Goal: Task Accomplishment & Management: Use online tool/utility

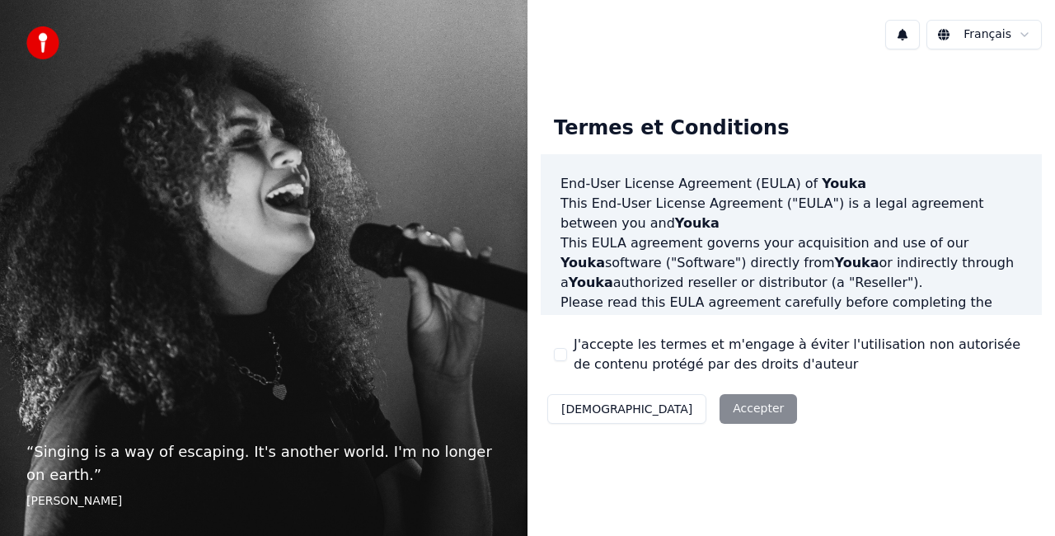
click at [658, 409] on div "Décliner Accepter" at bounding box center [672, 408] width 263 height 43
click at [589, 409] on button "[DEMOGRAPHIC_DATA]" at bounding box center [626, 409] width 159 height 30
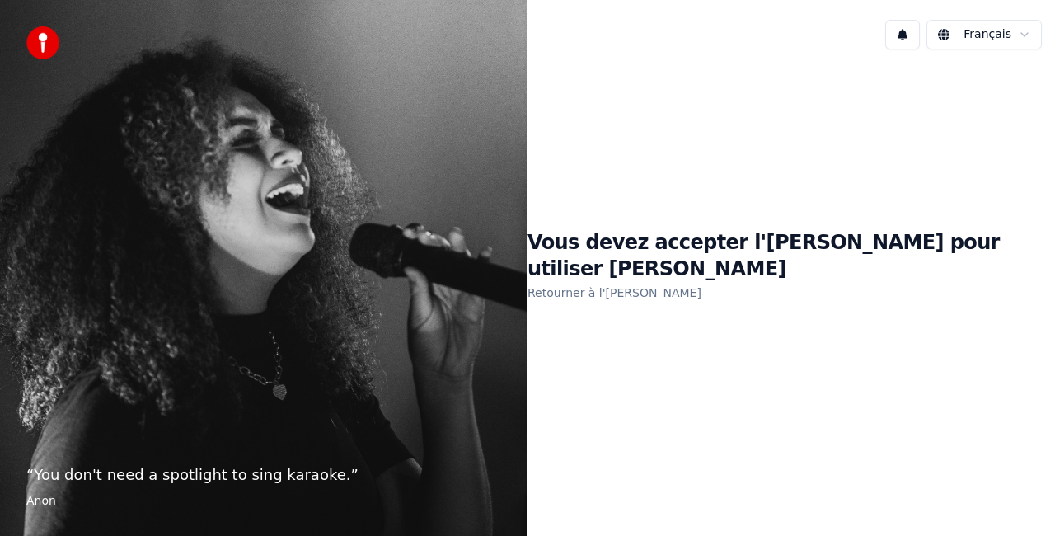
click at [633, 284] on link "Retourner à l'[PERSON_NAME]" at bounding box center [615, 292] width 174 height 26
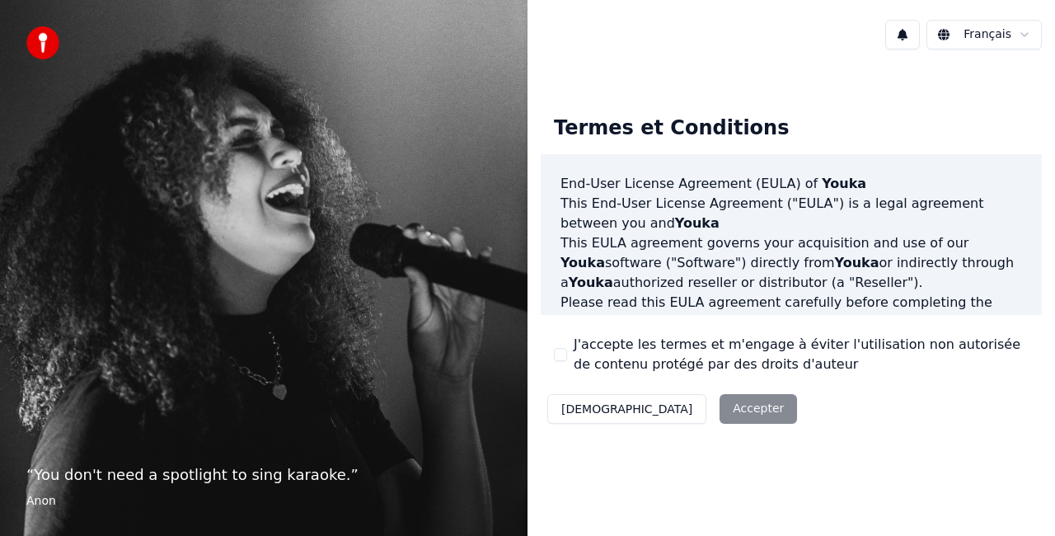
click at [664, 407] on div "Décliner Accepter" at bounding box center [672, 408] width 263 height 43
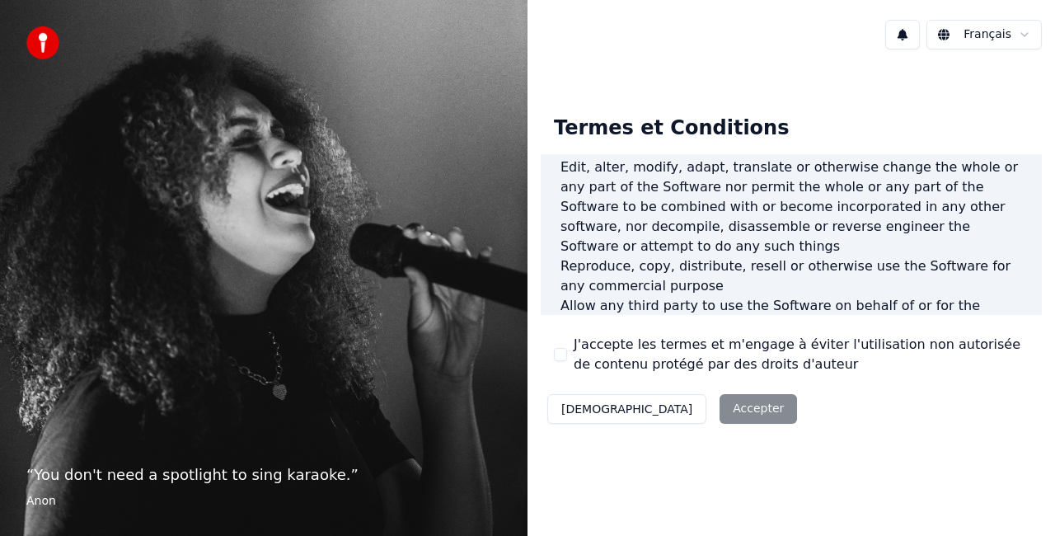
scroll to position [1204, 0]
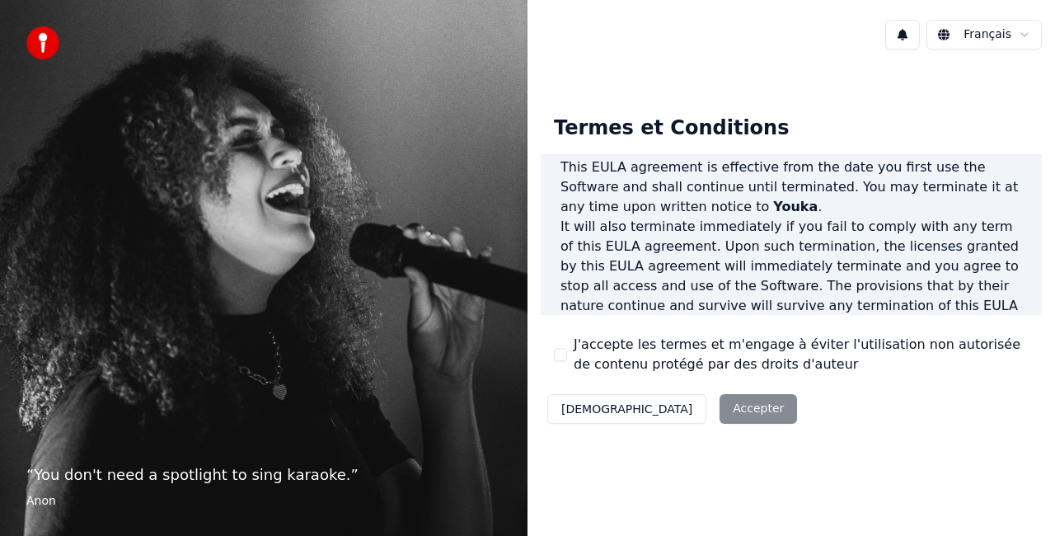
click at [669, 411] on div "Décliner Accepter" at bounding box center [672, 408] width 263 height 43
click at [558, 356] on button "J'accepte les termes et m'engage à éviter l'utilisation non autorisée de conten…" at bounding box center [560, 354] width 13 height 13
click at [720, 414] on button "Accepter" at bounding box center [758, 409] width 77 height 30
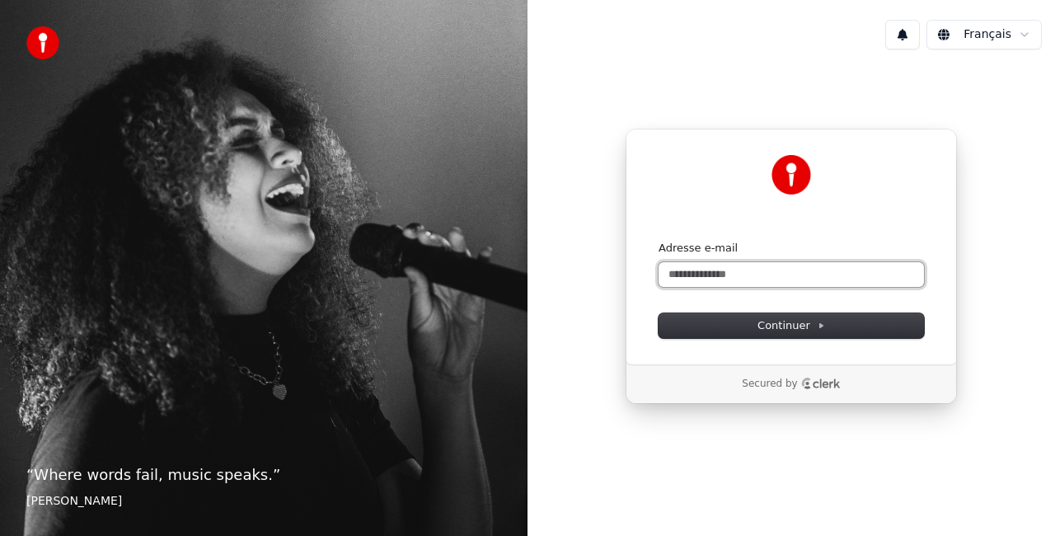
click at [726, 272] on input "Adresse e-mail" at bounding box center [791, 274] width 265 height 25
click at [810, 281] on input "**********" at bounding box center [791, 274] width 265 height 25
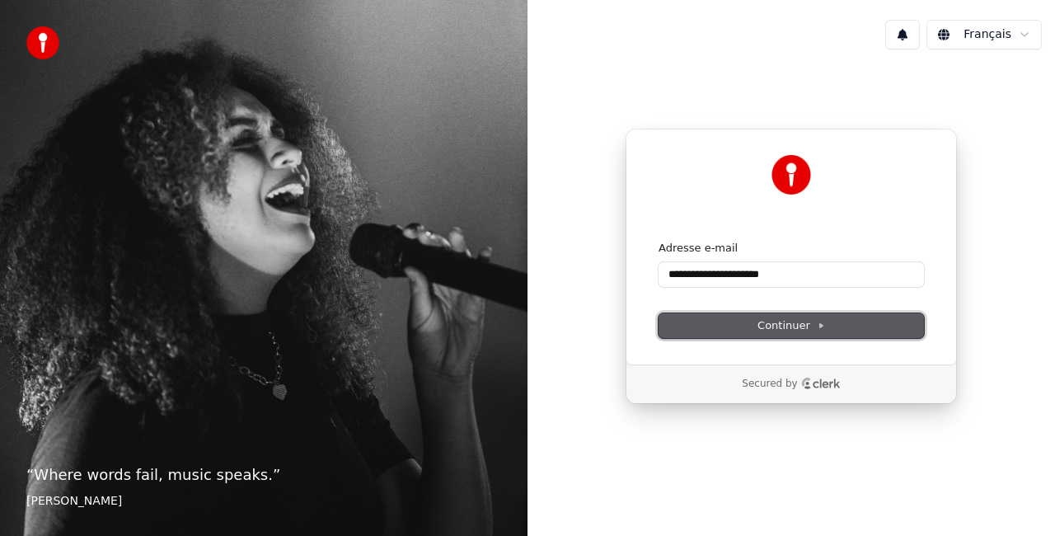
click at [781, 331] on span "Continuer" at bounding box center [792, 325] width 68 height 15
type input "**********"
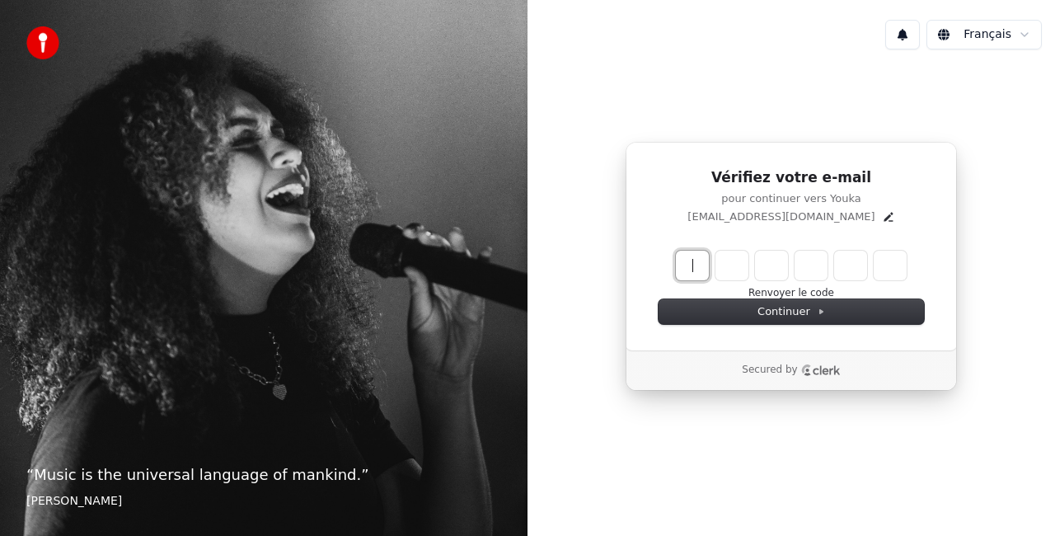
click at [698, 261] on input "Enter verification code" at bounding box center [808, 266] width 264 height 30
type input "******"
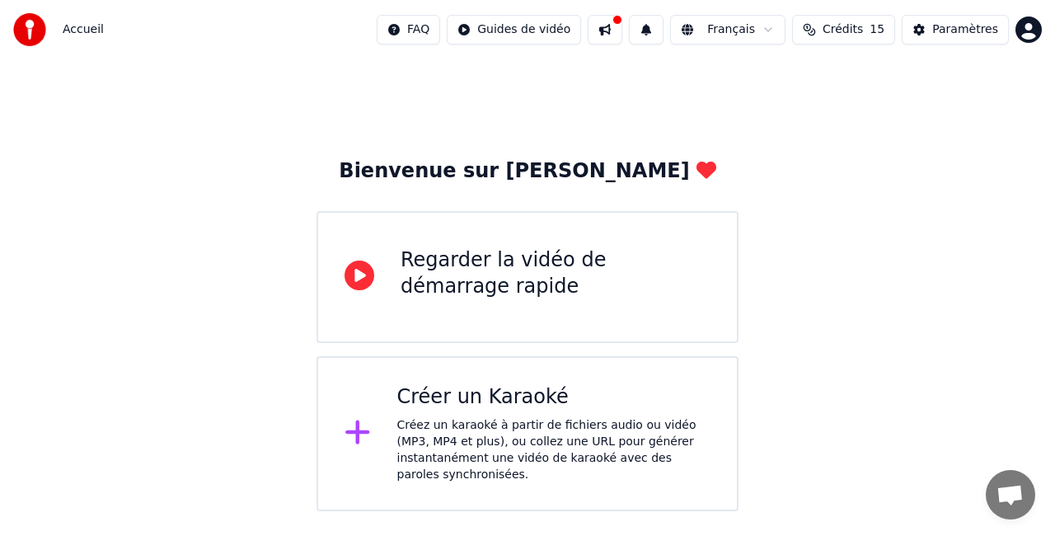
click at [486, 438] on div "Créez un karaoké à partir de fichiers audio ou vidéo (MP3, MP4 et plus), ou col…" at bounding box center [554, 450] width 314 height 66
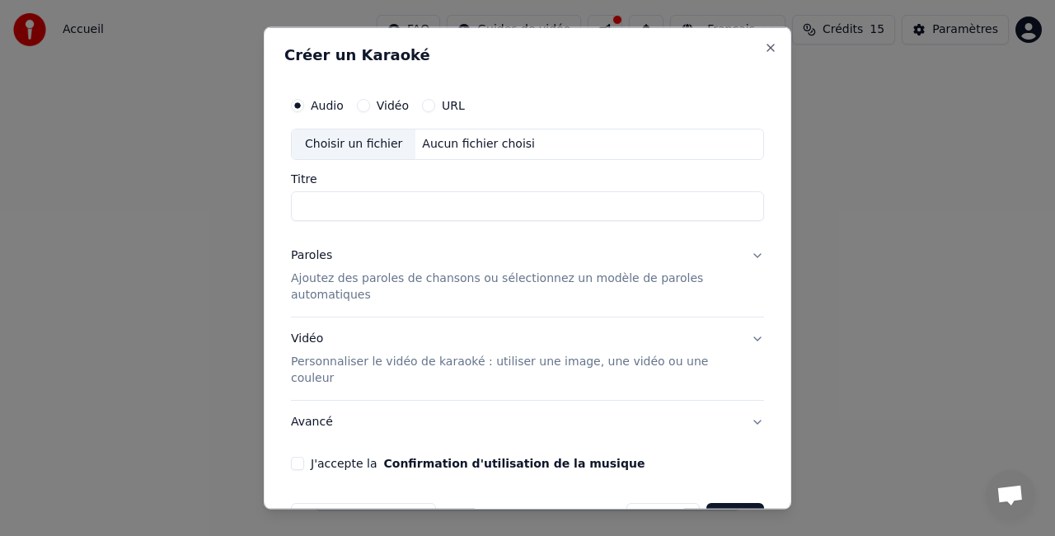
click at [427, 202] on input "Titre" at bounding box center [527, 205] width 473 height 30
click at [584, 274] on p "Ajoutez des paroles de chansons ou sélectionnez un modèle de paroles automatiqu…" at bounding box center [514, 286] width 447 height 33
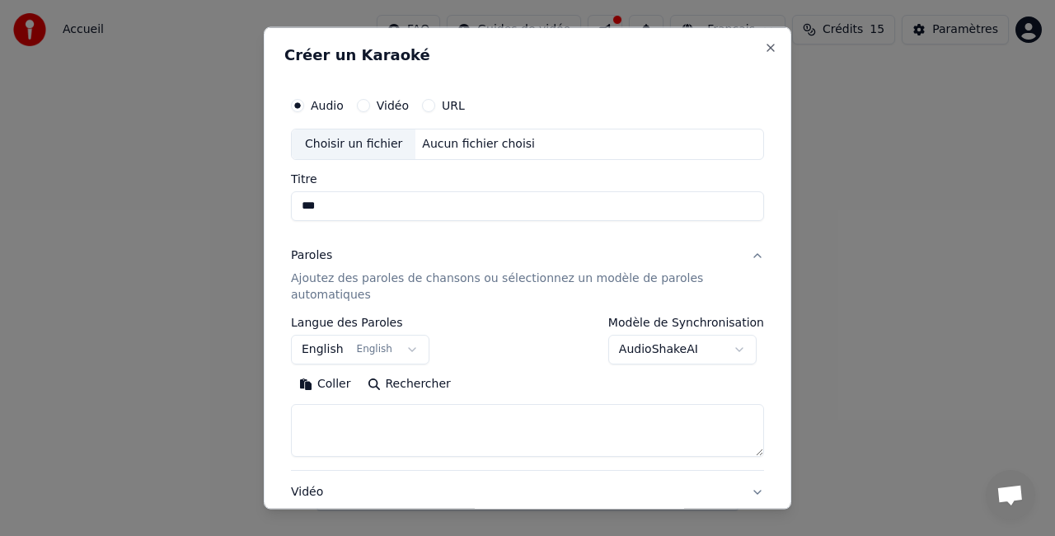
click at [426, 204] on input "***" at bounding box center [527, 205] width 473 height 30
click at [625, 278] on p "Ajoutez des paroles de chansons ou sélectionnez un modèle de paroles automatiqu…" at bounding box center [514, 286] width 447 height 33
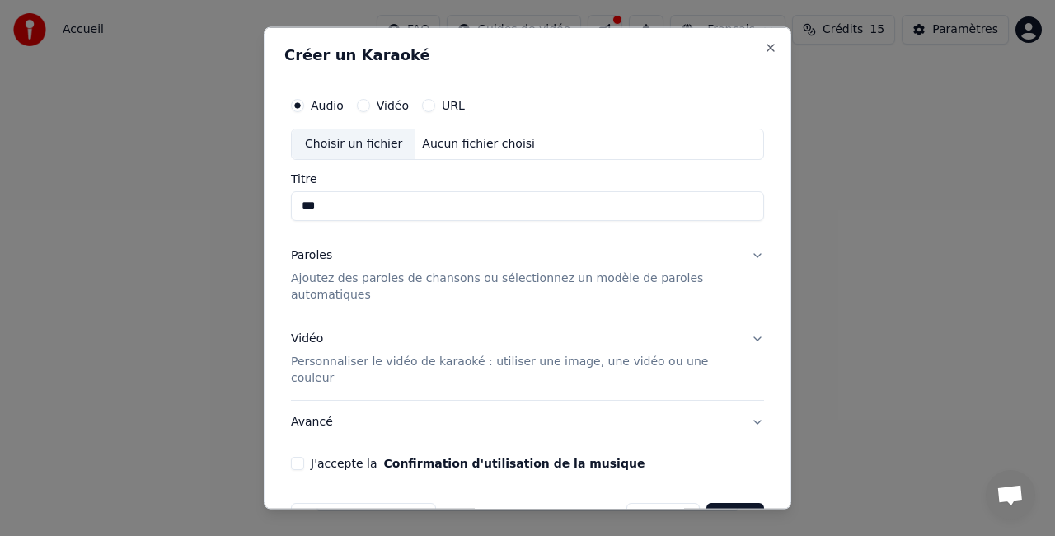
click at [395, 364] on p "Personnaliser le vidéo de karaoké : utiliser une image, une vidéo ou une couleur" at bounding box center [514, 369] width 447 height 33
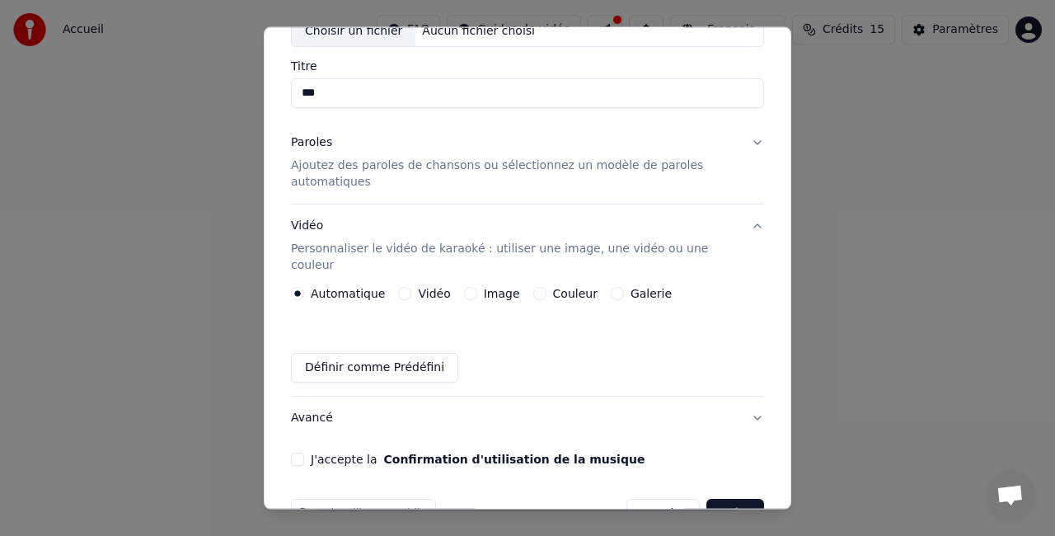
scroll to position [130, 0]
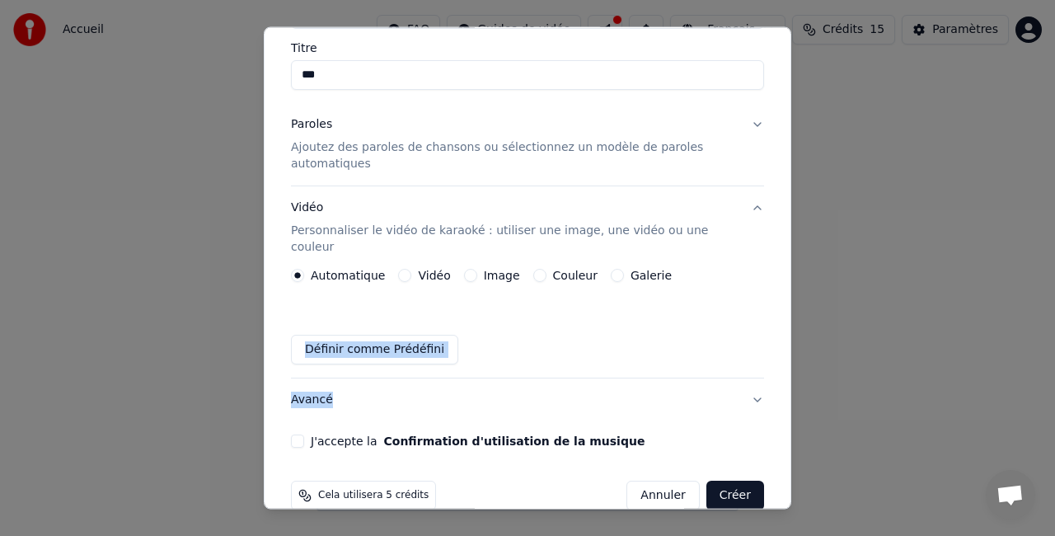
drag, startPoint x: 777, startPoint y: 238, endPoint x: 712, endPoint y: 406, distance: 179.3
click at [712, 406] on div "Créer un Karaoké Audio Vidéo URL Choisir un fichier Aucun fichier choisi Titre …" at bounding box center [528, 268] width 528 height 482
click at [669, 433] on div "Audio Vidéo URL Choisir un fichier Aucun fichier choisi Titre *** Paroles Ajout…" at bounding box center [527, 203] width 486 height 503
click at [295, 434] on button "J'accepte la Confirmation d'utilisation de la musique" at bounding box center [297, 440] width 13 height 13
click at [293, 434] on button "J'accepte la Confirmation d'utilisation de la musique" at bounding box center [297, 440] width 13 height 13
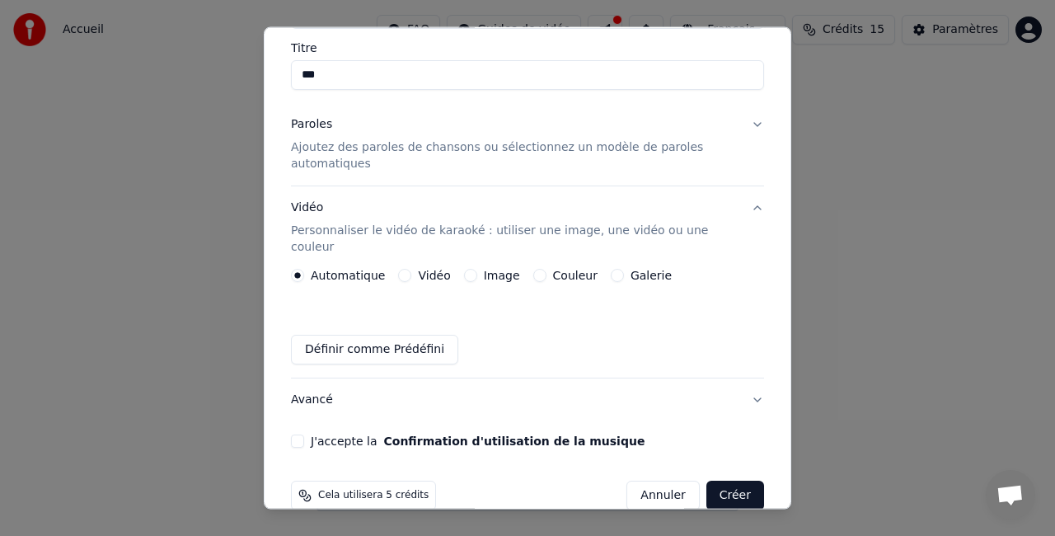
click at [338, 336] on button "Définir comme Prédéfini" at bounding box center [374, 350] width 167 height 30
click at [338, 336] on div "Saved" at bounding box center [527, 350] width 473 height 30
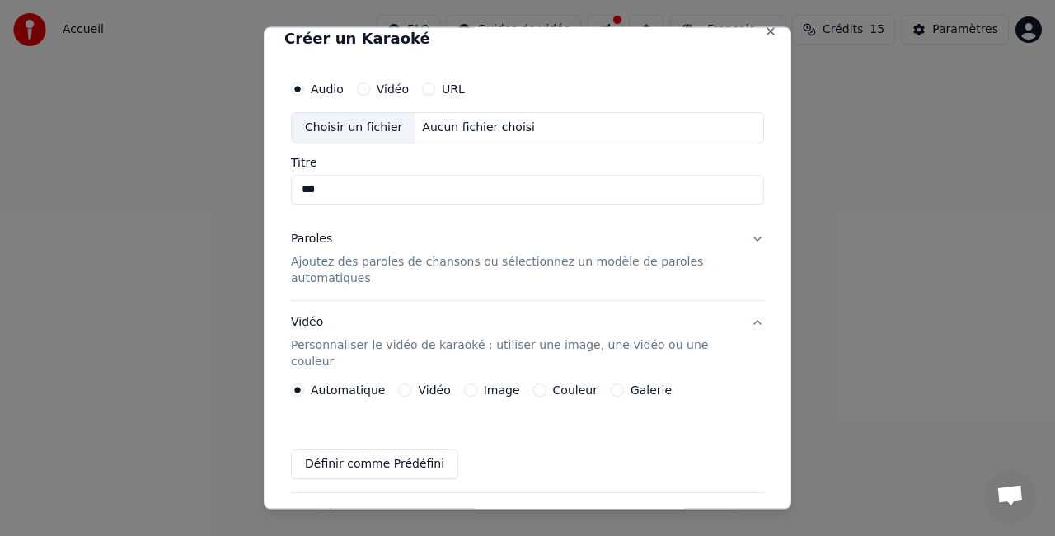
scroll to position [0, 0]
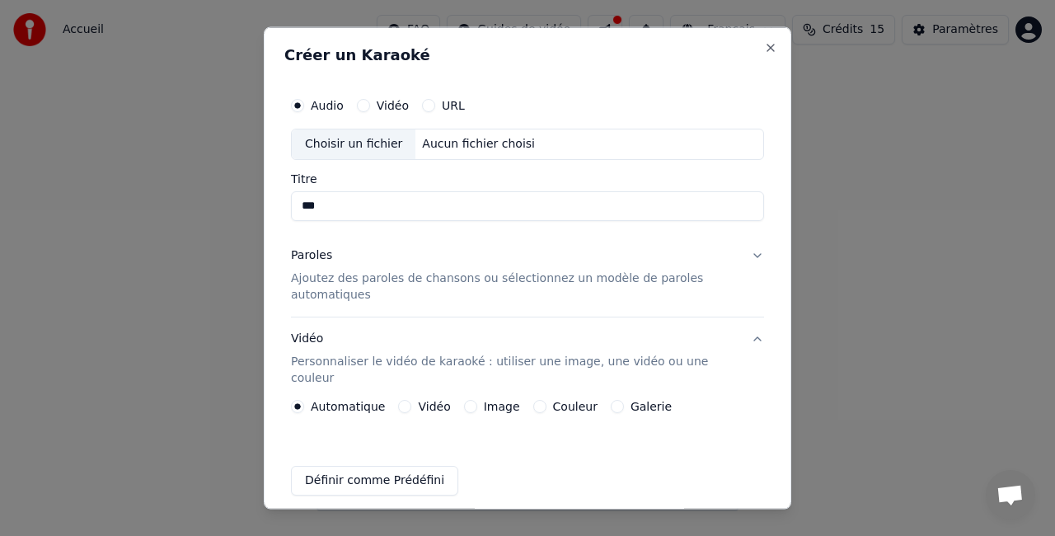
click at [440, 150] on div "Aucun fichier choisi" at bounding box center [478, 144] width 126 height 16
click at [473, 148] on div "Aucun fichier choisi" at bounding box center [478, 144] width 126 height 16
type input "**********"
click at [340, 280] on p "Ajoutez des paroles de chansons ou sélectionnez un modèle de paroles automatiqu…" at bounding box center [514, 286] width 447 height 33
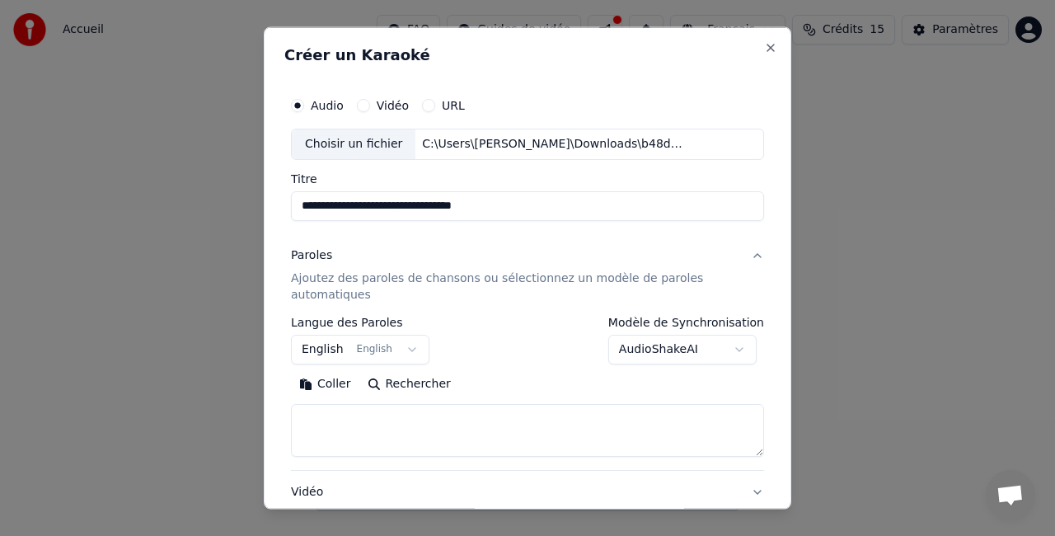
click at [327, 275] on p "Ajoutez des paroles de chansons ou sélectionnez un modèle de paroles automatiqu…" at bounding box center [514, 286] width 447 height 33
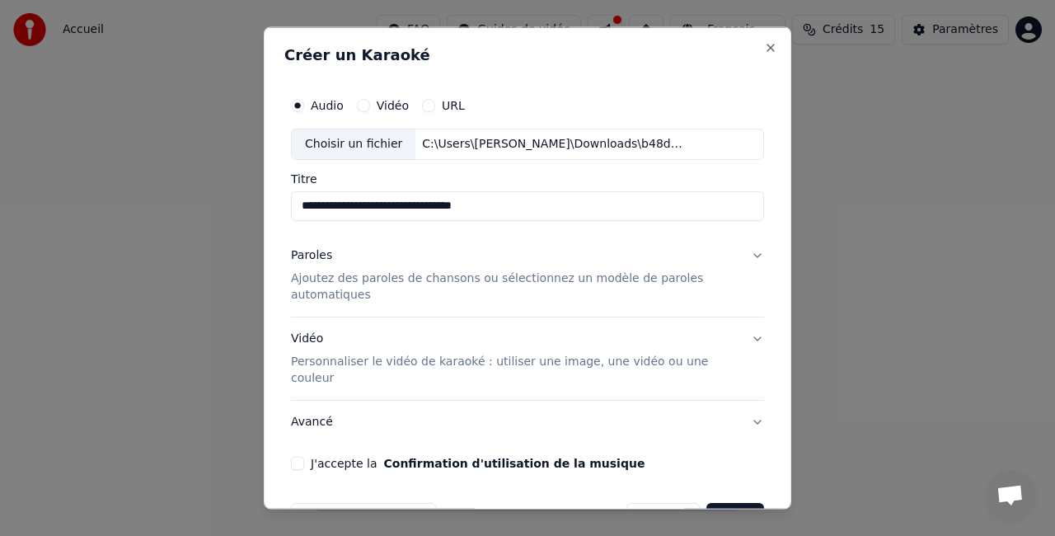
click at [330, 353] on p "Personnaliser le vidéo de karaoké : utiliser une image, une vidéo ou une couleur" at bounding box center [514, 369] width 447 height 33
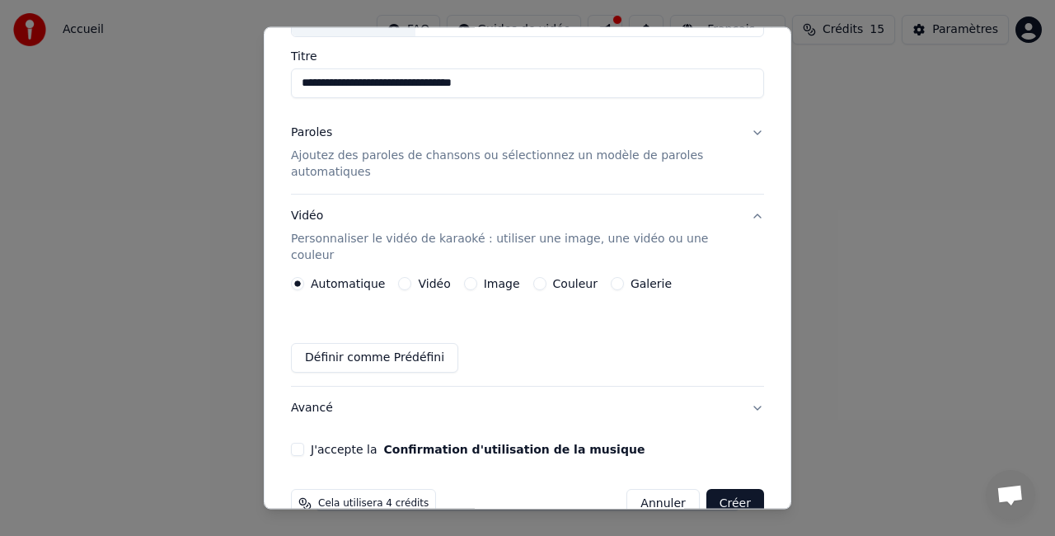
scroll to position [140, 0]
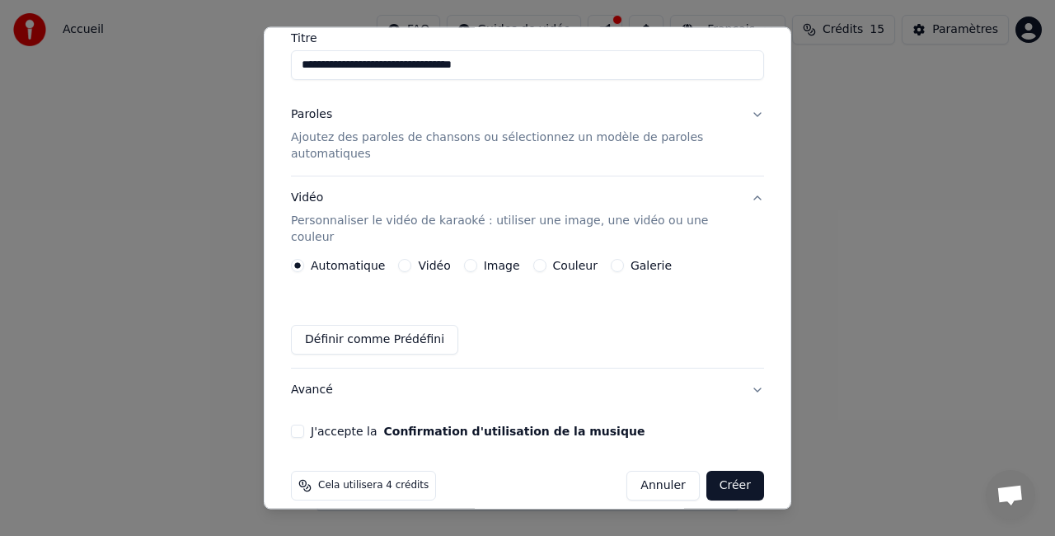
click at [302, 425] on button "J'accepte la Confirmation d'utilisation de la musique" at bounding box center [297, 431] width 13 height 13
click at [303, 425] on button "J'accepte la Confirmation d'utilisation de la musique" at bounding box center [297, 431] width 13 height 13
click at [723, 471] on button "Créer" at bounding box center [735, 486] width 58 height 30
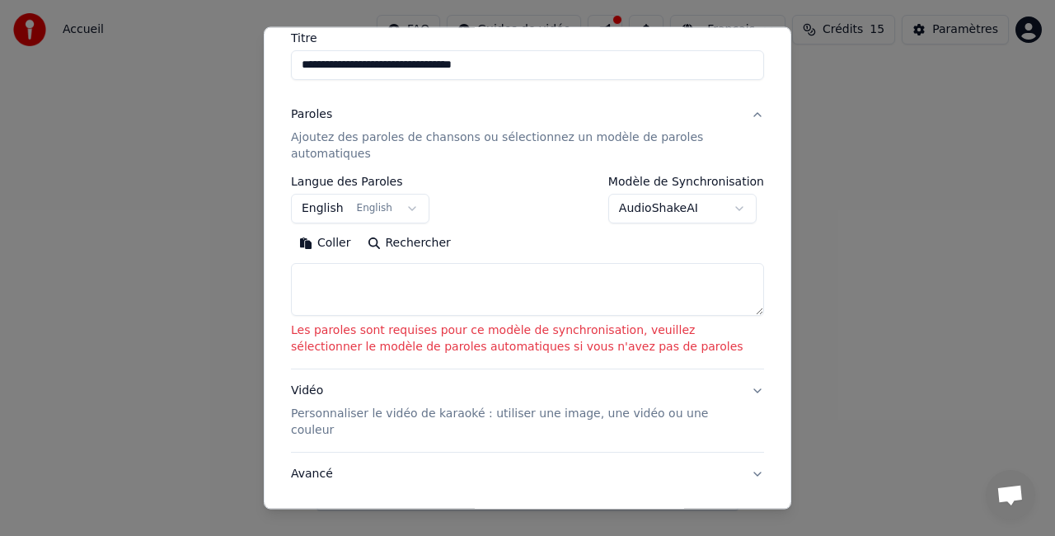
click at [351, 273] on textarea at bounding box center [527, 289] width 473 height 53
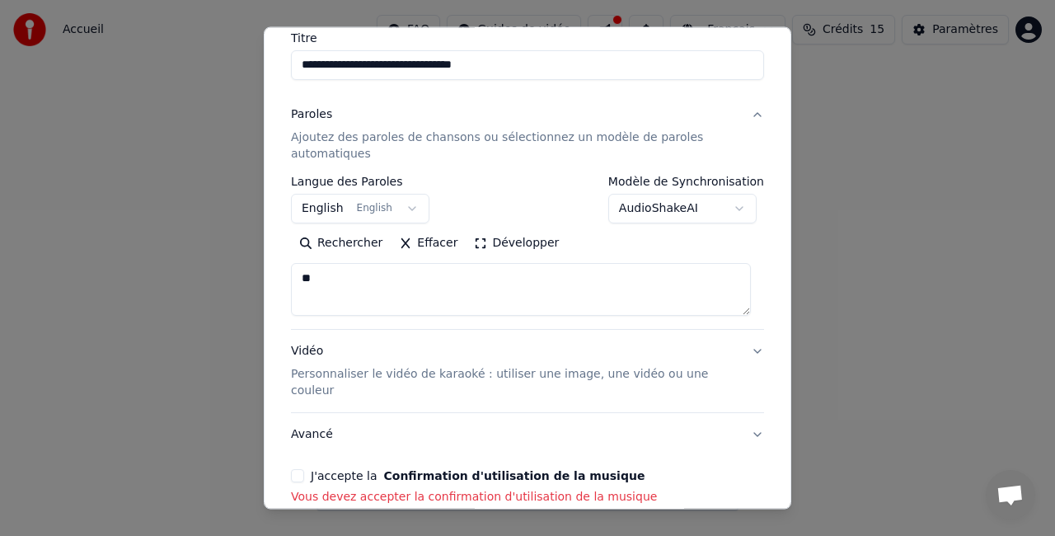
type textarea "*"
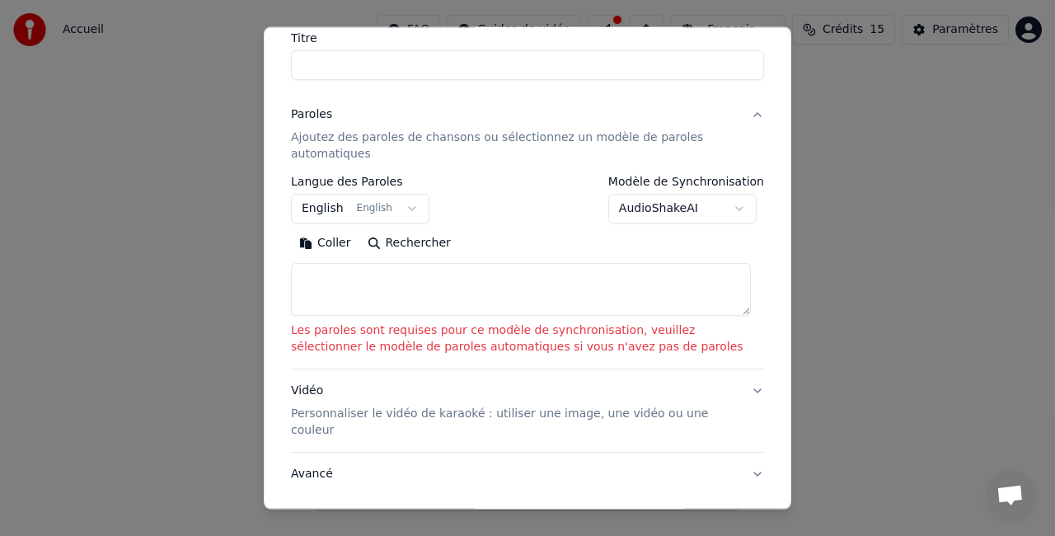
select select
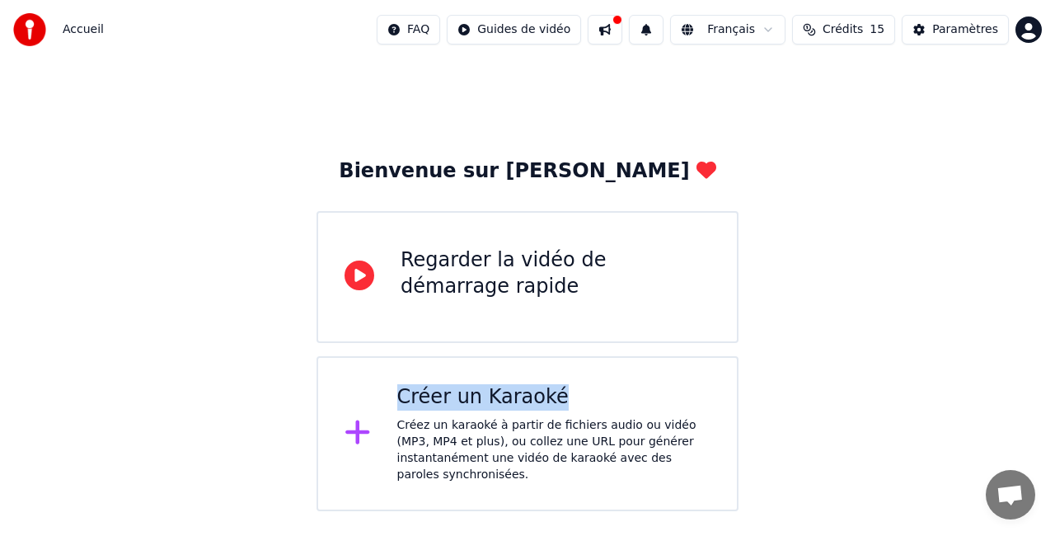
drag, startPoint x: 796, startPoint y: 305, endPoint x: 810, endPoint y: 364, distance: 61.2
click at [770, 348] on div "Bienvenue sur Youka Regarder la vidéo de démarrage rapide Créer un Karaoké Crée…" at bounding box center [527, 285] width 1055 height 452
click at [570, 290] on div "Regarder la vidéo de démarrage rapide" at bounding box center [556, 273] width 310 height 53
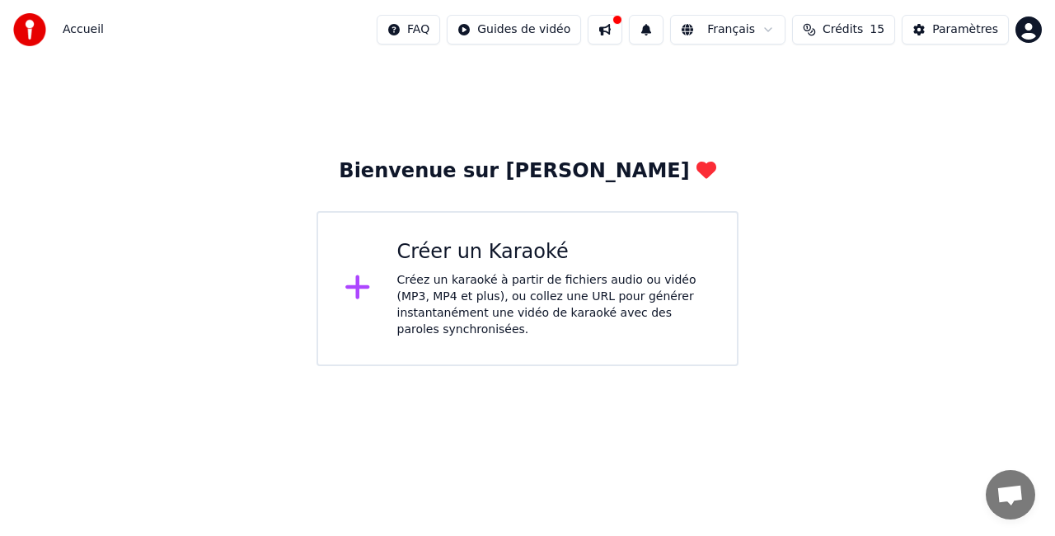
click at [529, 278] on div "Créez un karaoké à partir de fichiers audio ou vidéo (MP3, MP4 et plus), ou col…" at bounding box center [554, 305] width 314 height 66
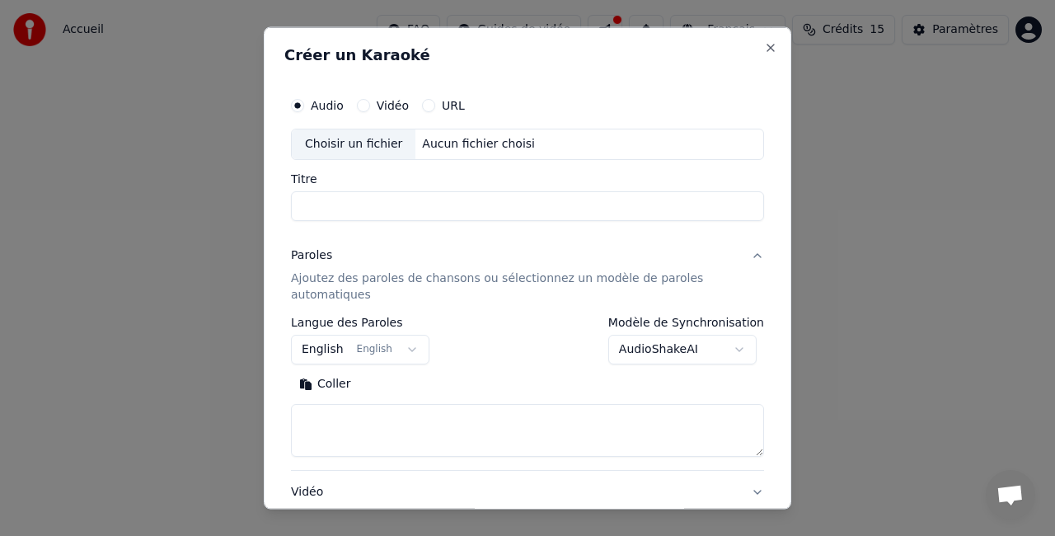
click at [363, 109] on button "Vidéo" at bounding box center [363, 105] width 13 height 13
click at [302, 108] on button "Audio" at bounding box center [297, 105] width 13 height 13
click at [362, 106] on button "Vidéo" at bounding box center [363, 105] width 13 height 13
click at [450, 150] on div "Aucun fichier choisi" at bounding box center [478, 144] width 126 height 16
type input "**********"
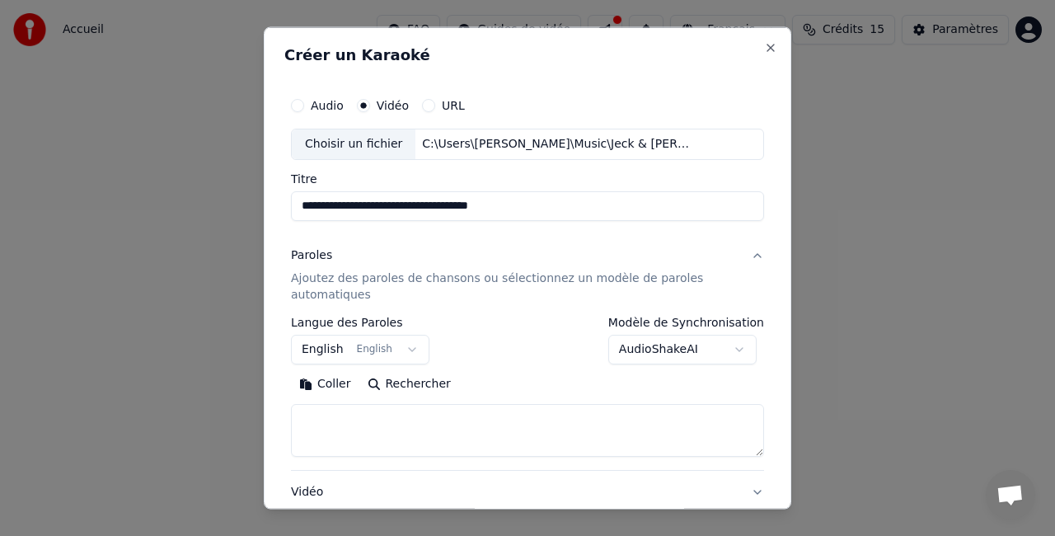
click at [511, 204] on input "**********" at bounding box center [527, 205] width 473 height 30
click at [413, 251] on div "Paroles Ajoutez des paroles de chansons ou sélectionnez un modèle de paroles au…" at bounding box center [514, 274] width 447 height 56
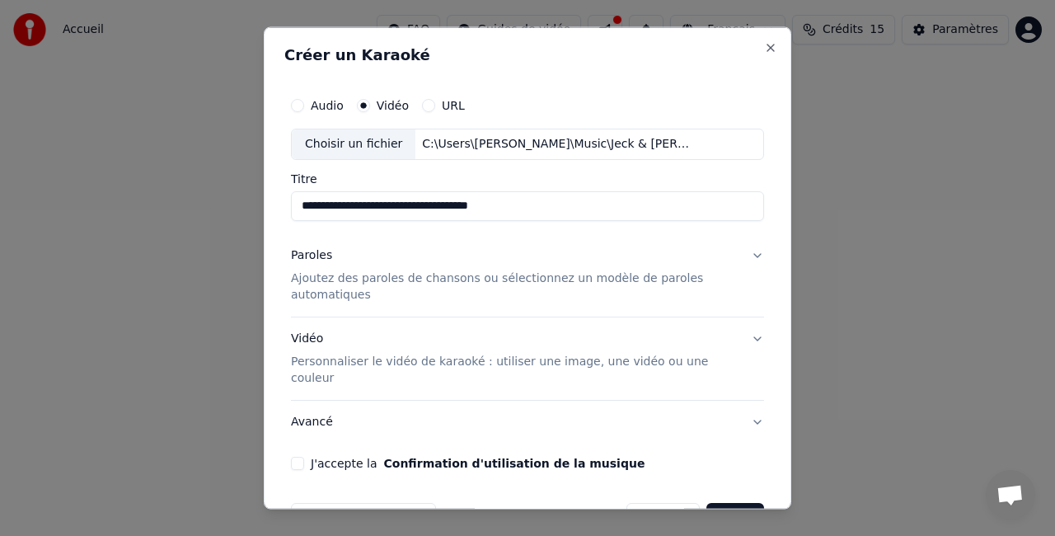
click at [713, 502] on button "Créer" at bounding box center [735, 517] width 58 height 30
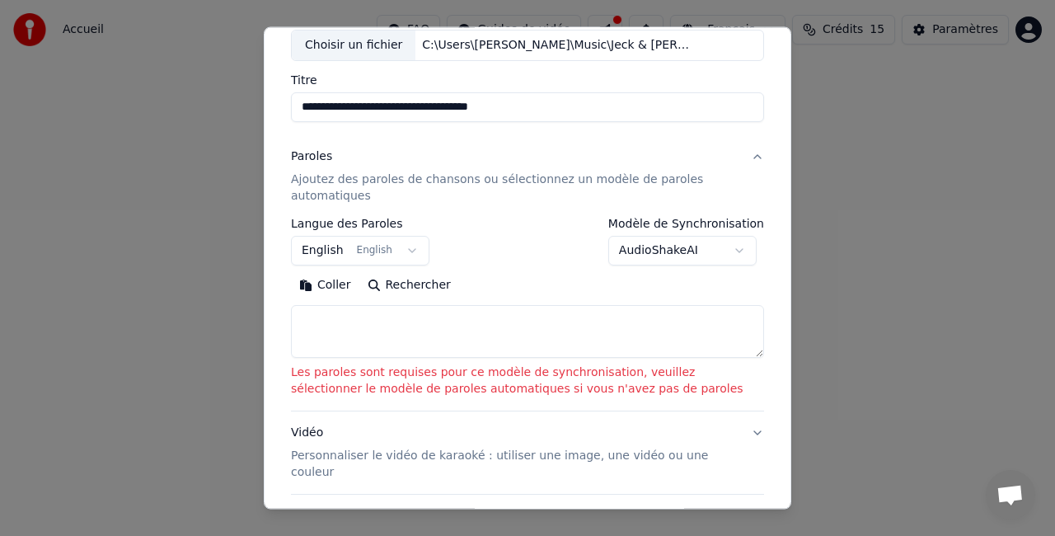
scroll to position [99, 0]
click at [336, 313] on textarea at bounding box center [527, 330] width 473 height 53
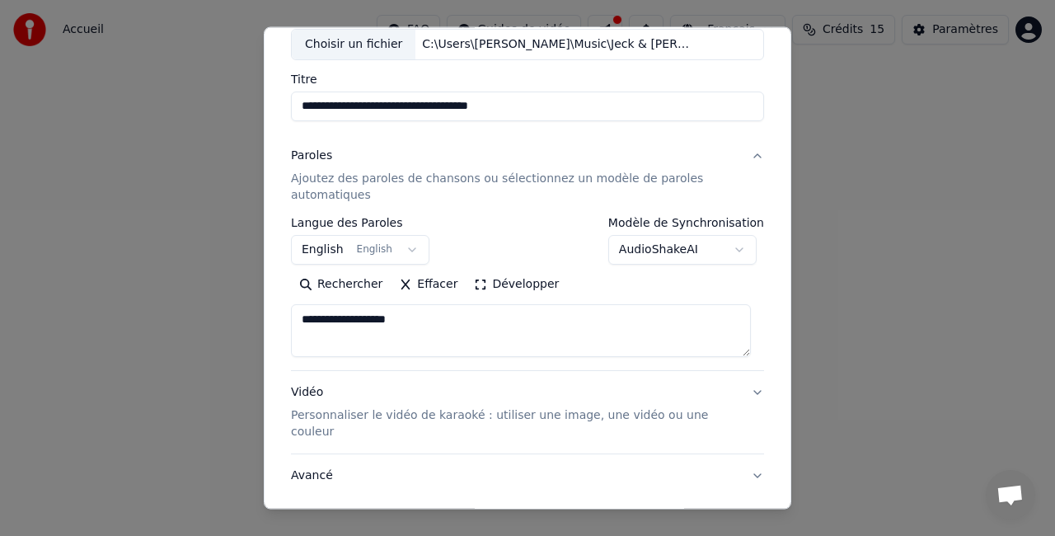
type textarea "**********"
click at [442, 313] on textarea "**********" at bounding box center [521, 330] width 460 height 53
type textarea "**********"
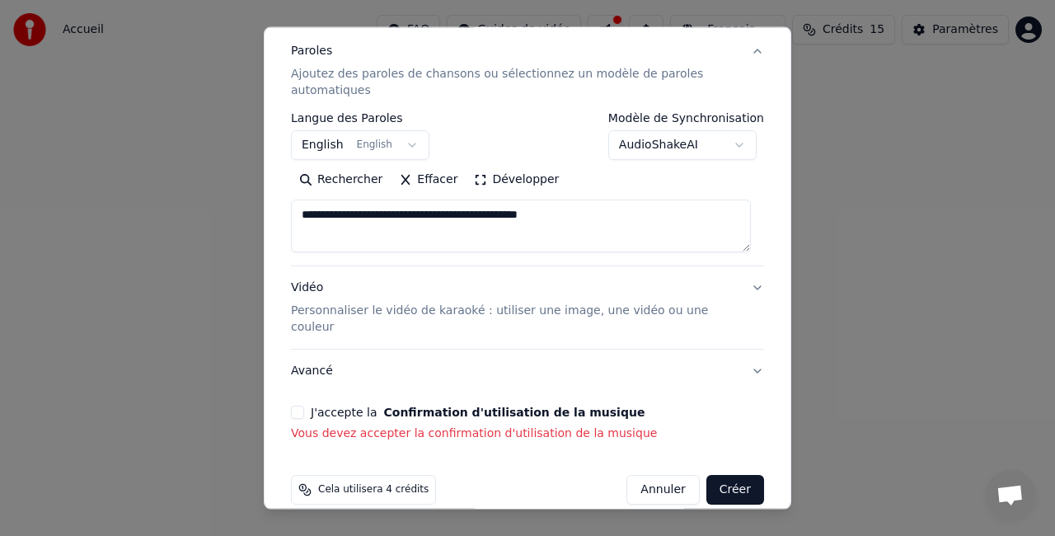
scroll to position [208, 0]
